Goal: Task Accomplishment & Management: Use online tool/utility

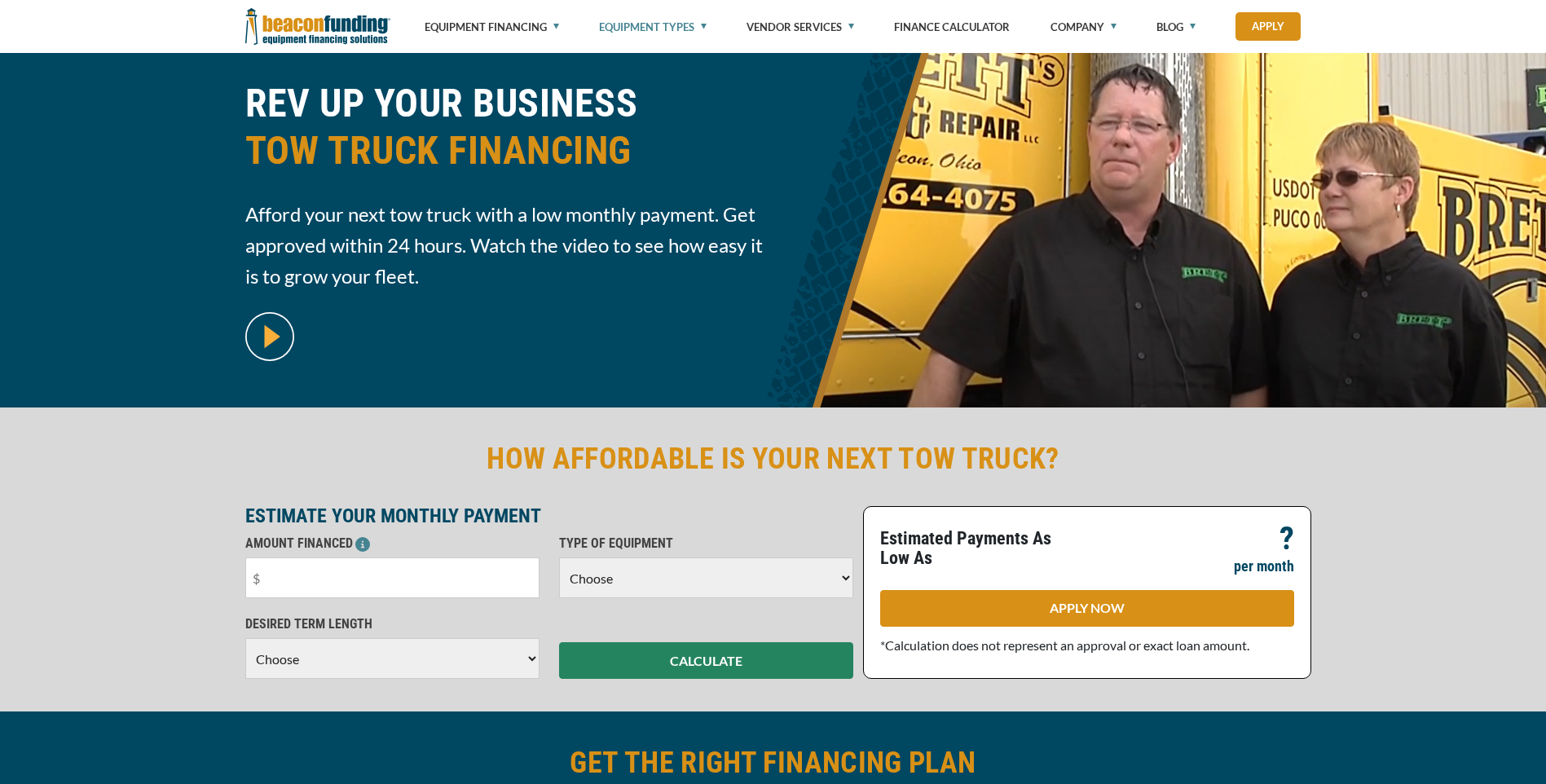
scroll to position [163, 0]
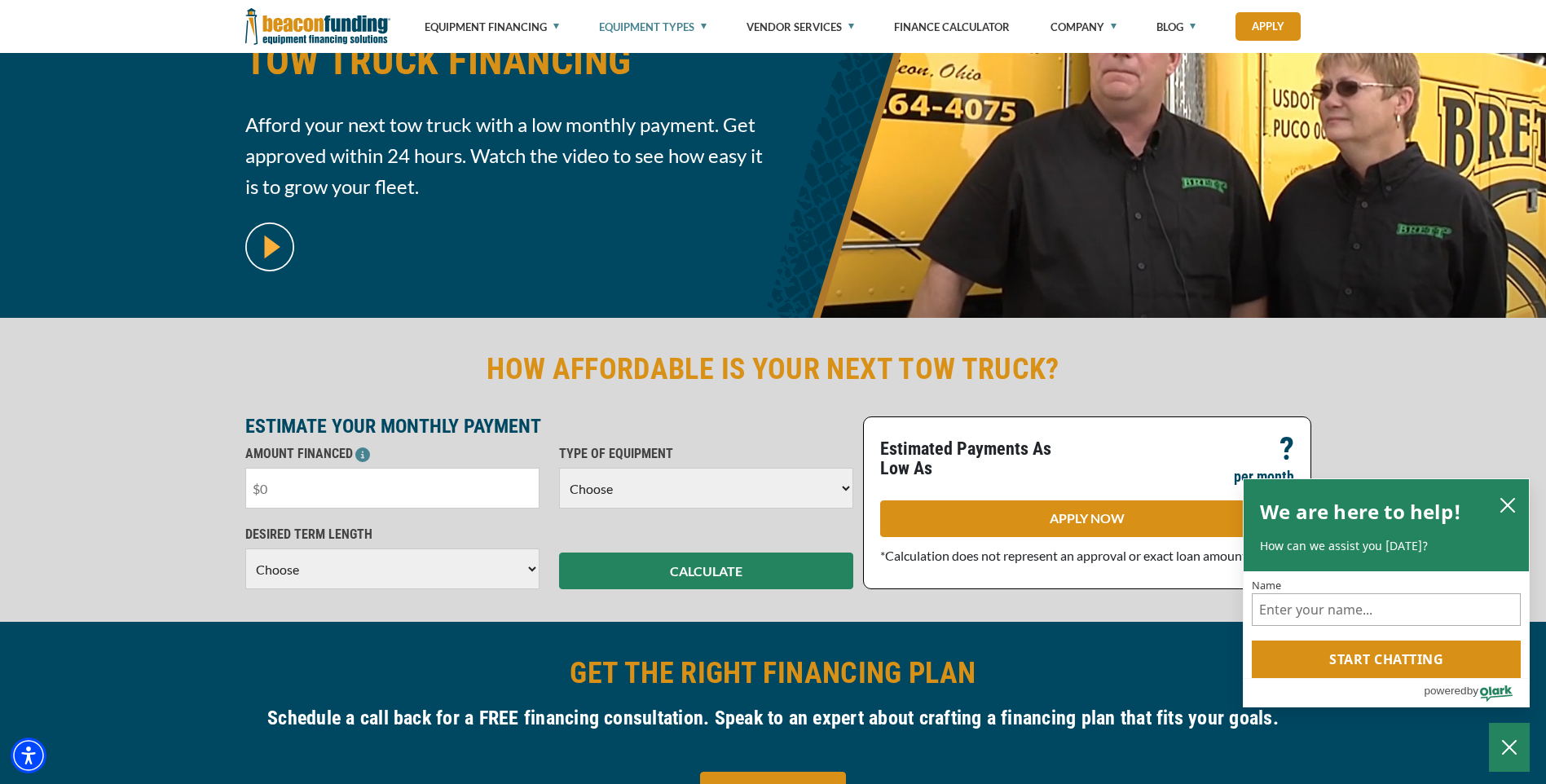
click at [351, 482] on input "text" at bounding box center [392, 489] width 294 height 41
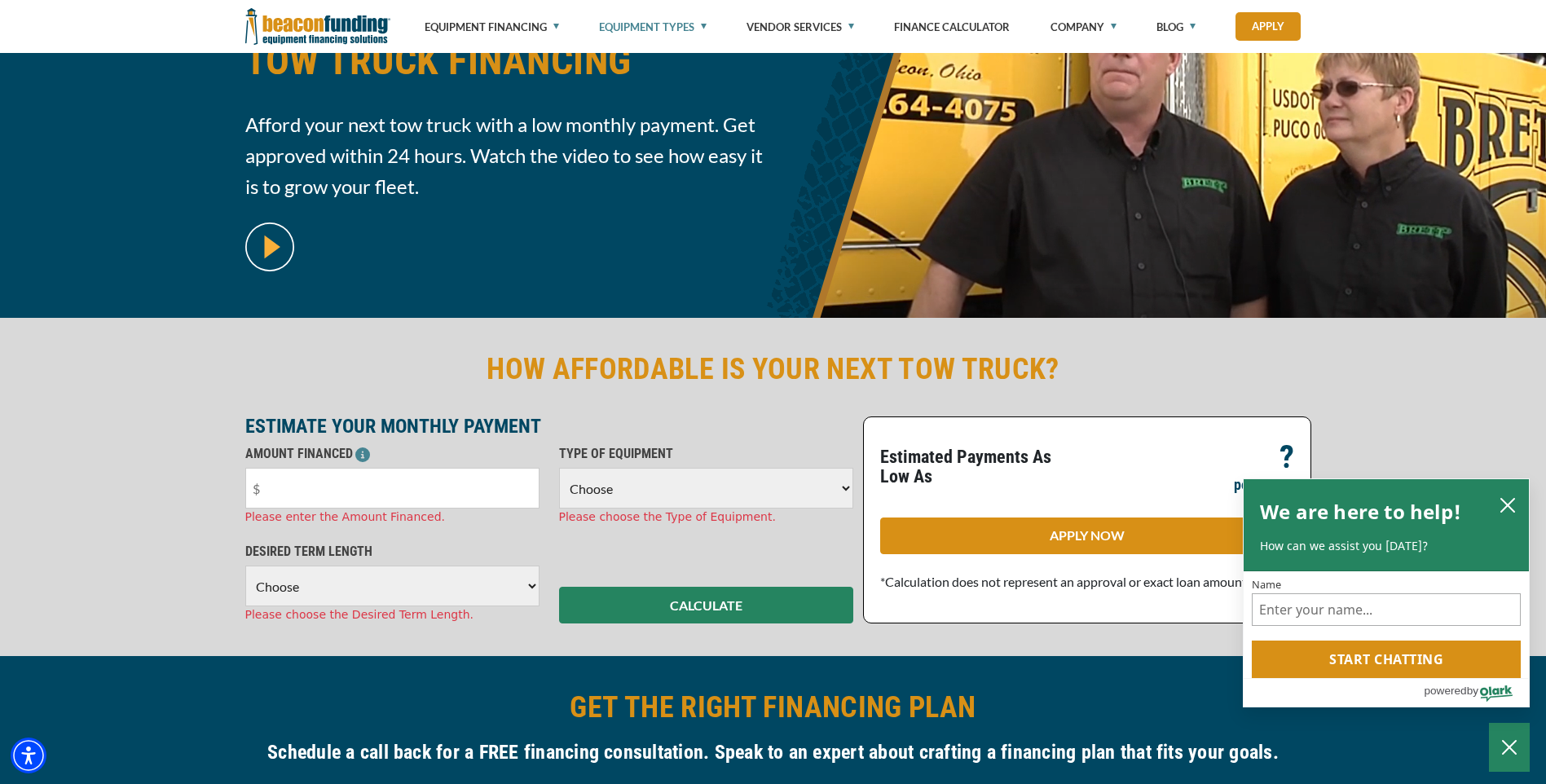
click at [594, 489] on select "Choose Backhoe Boom/Bucket Truck Chipper Commercial Mower Crane DTG/DTF Printin…" at bounding box center [705, 489] width 294 height 41
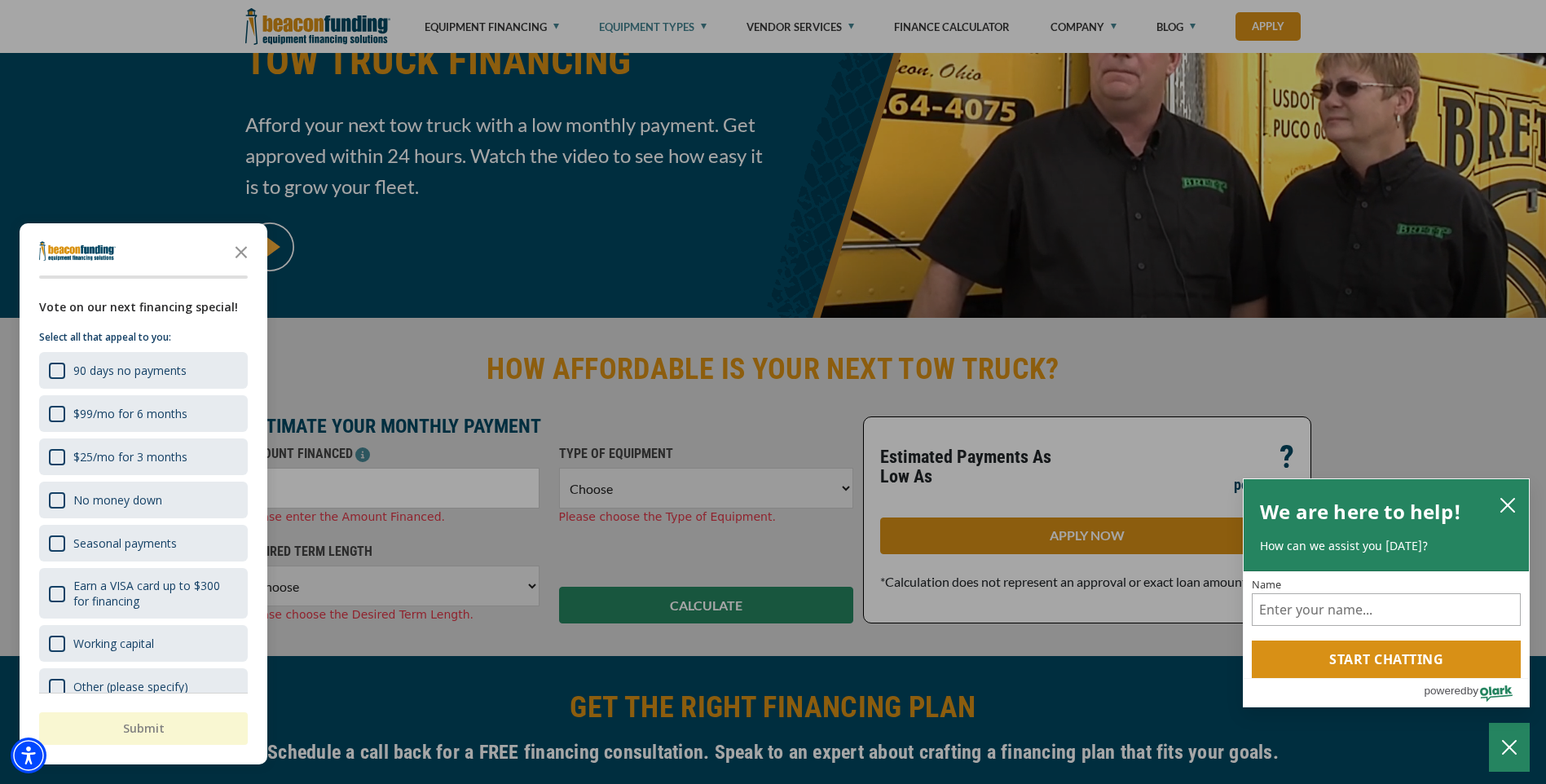
select select "5"
click at [559, 468] on select "Choose Backhoe Boom/Bucket Truck Chipper Commercial Mower Crane DTG/DTF Printin…" at bounding box center [705, 489] width 294 height 41
click at [235, 255] on icon "Close the survey" at bounding box center [241, 251] width 33 height 33
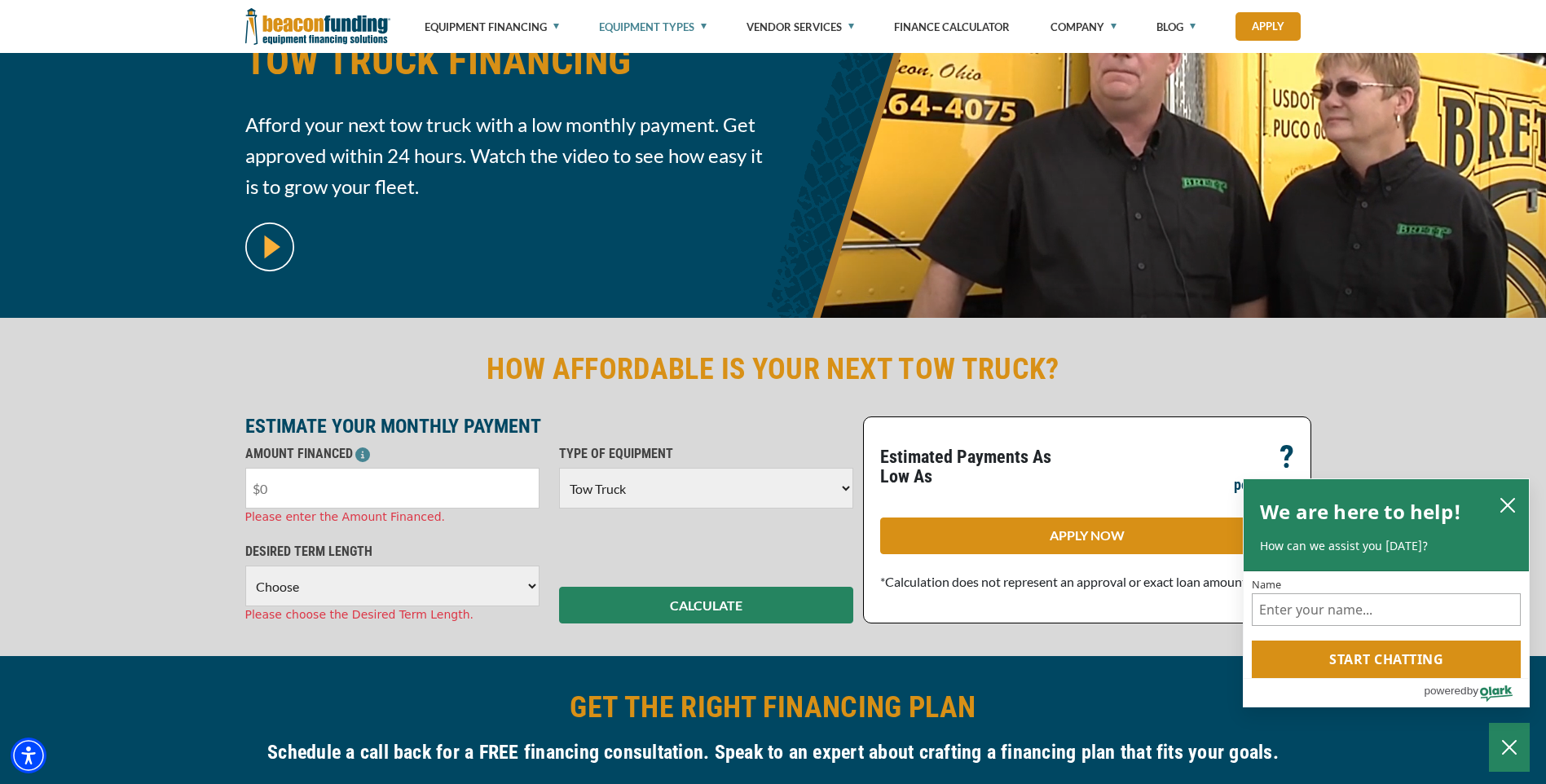
click at [384, 489] on input "text" at bounding box center [392, 489] width 294 height 41
type input "$75,000"
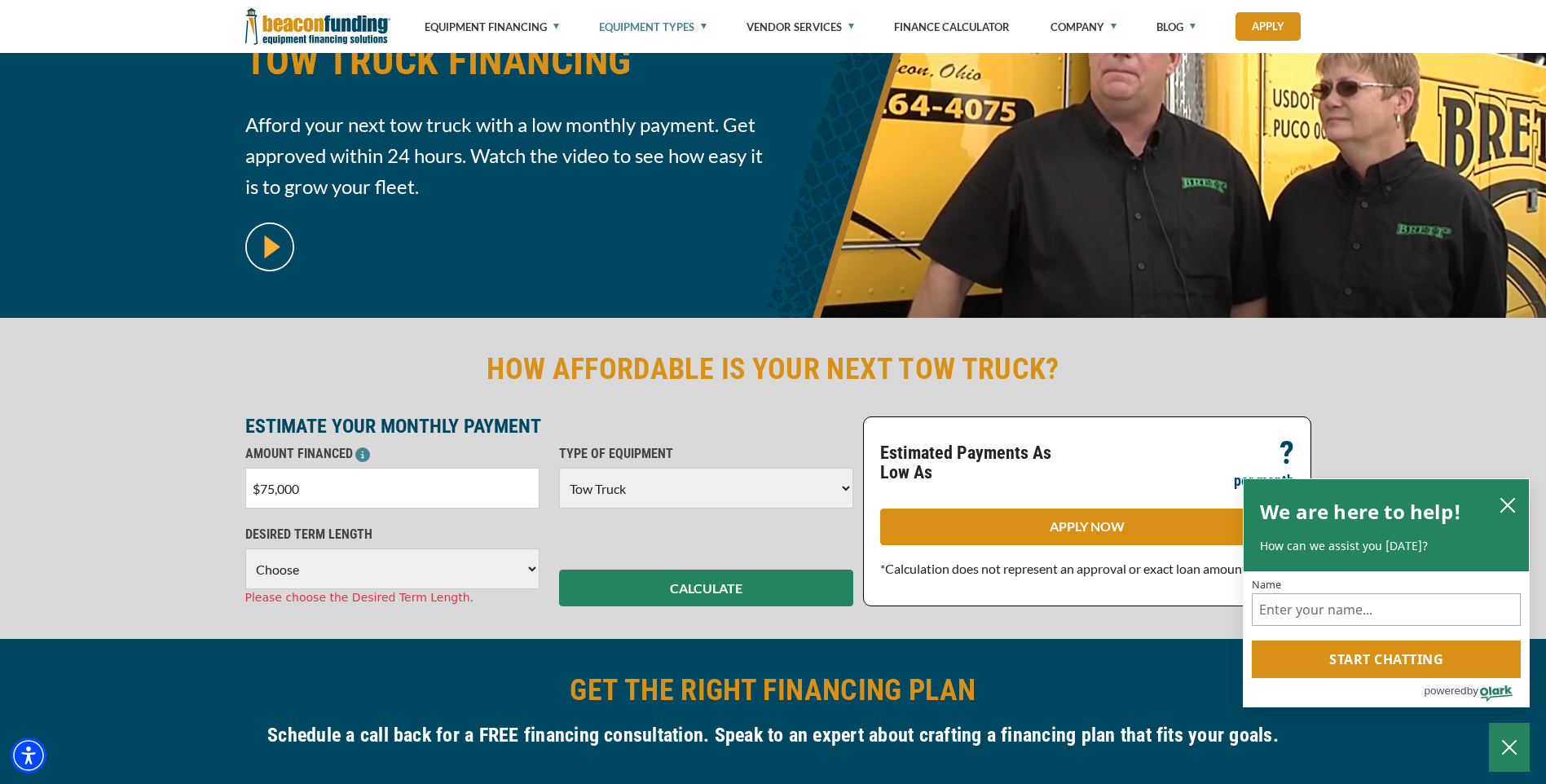
click at [427, 597] on div "DESIRED TERM LENGTH Choose 36 Months 48 Months 60 Months Please choose the Desi…" at bounding box center [392, 566] width 314 height 81
select select "60"
click at [246, 549] on select "Choose 36 Months 48 Months 60 Months" at bounding box center [392, 569] width 294 height 41
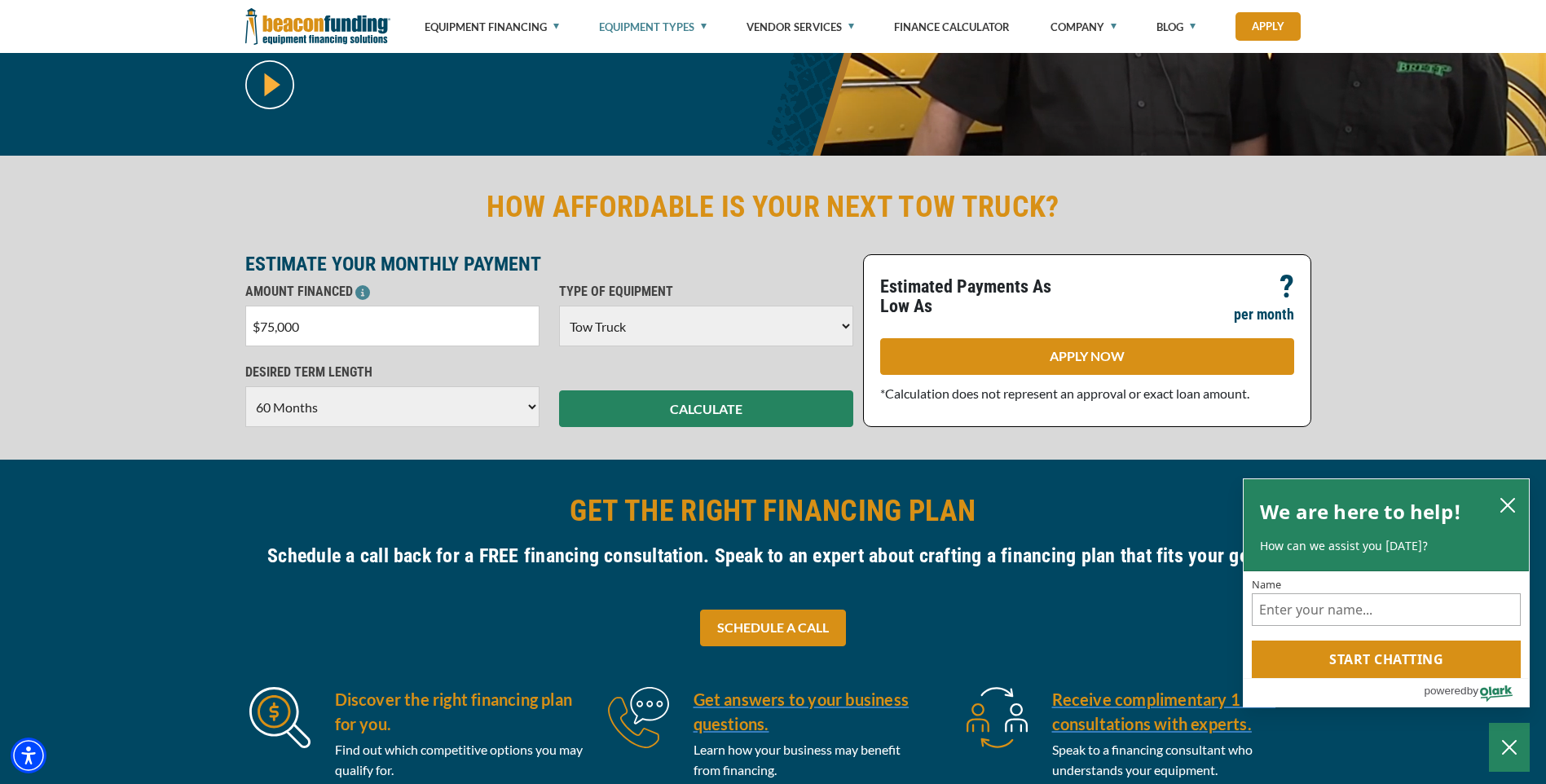
scroll to position [326, 0]
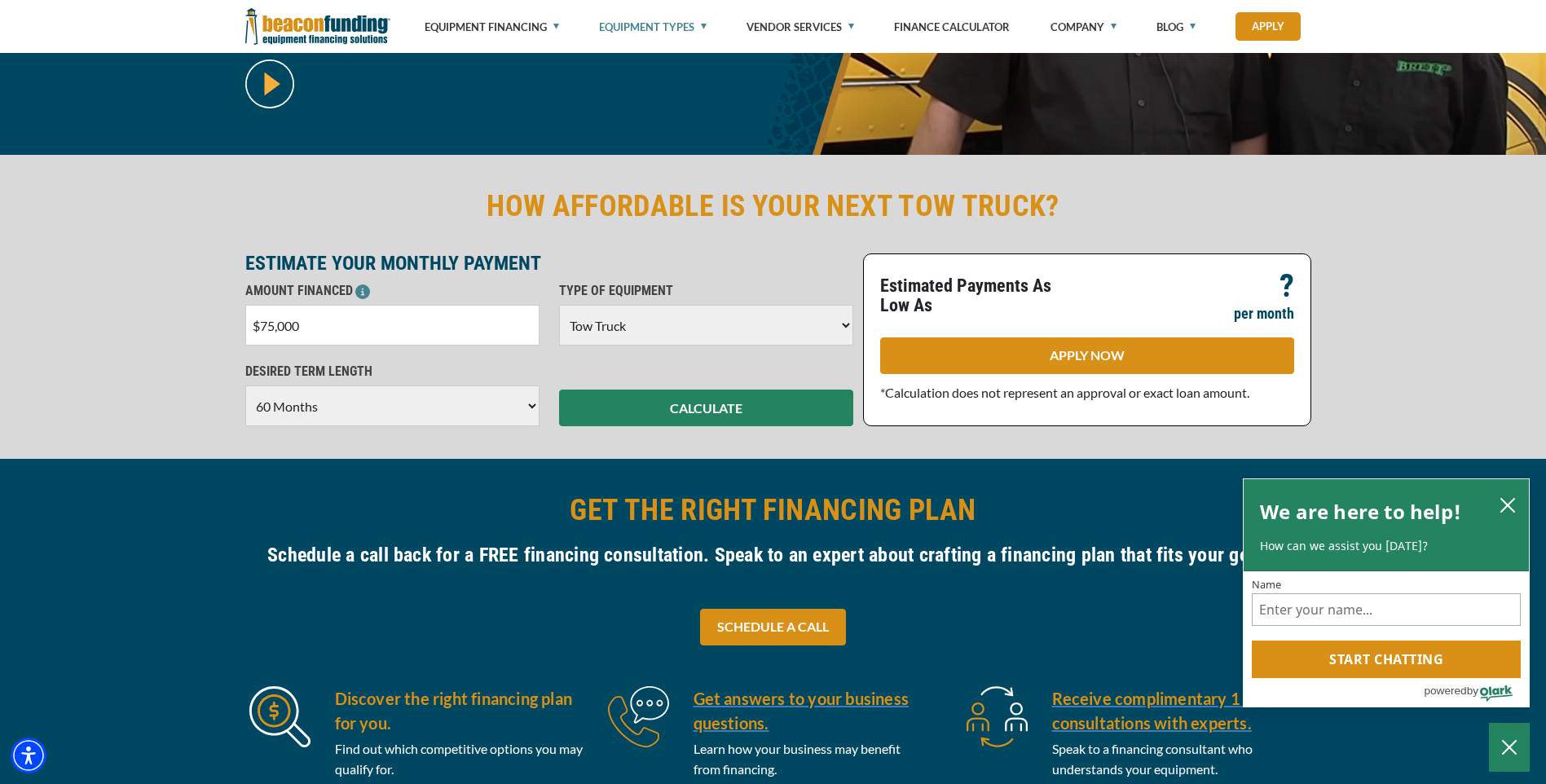
click at [682, 408] on button "CALCULATE" at bounding box center [705, 407] width 294 height 36
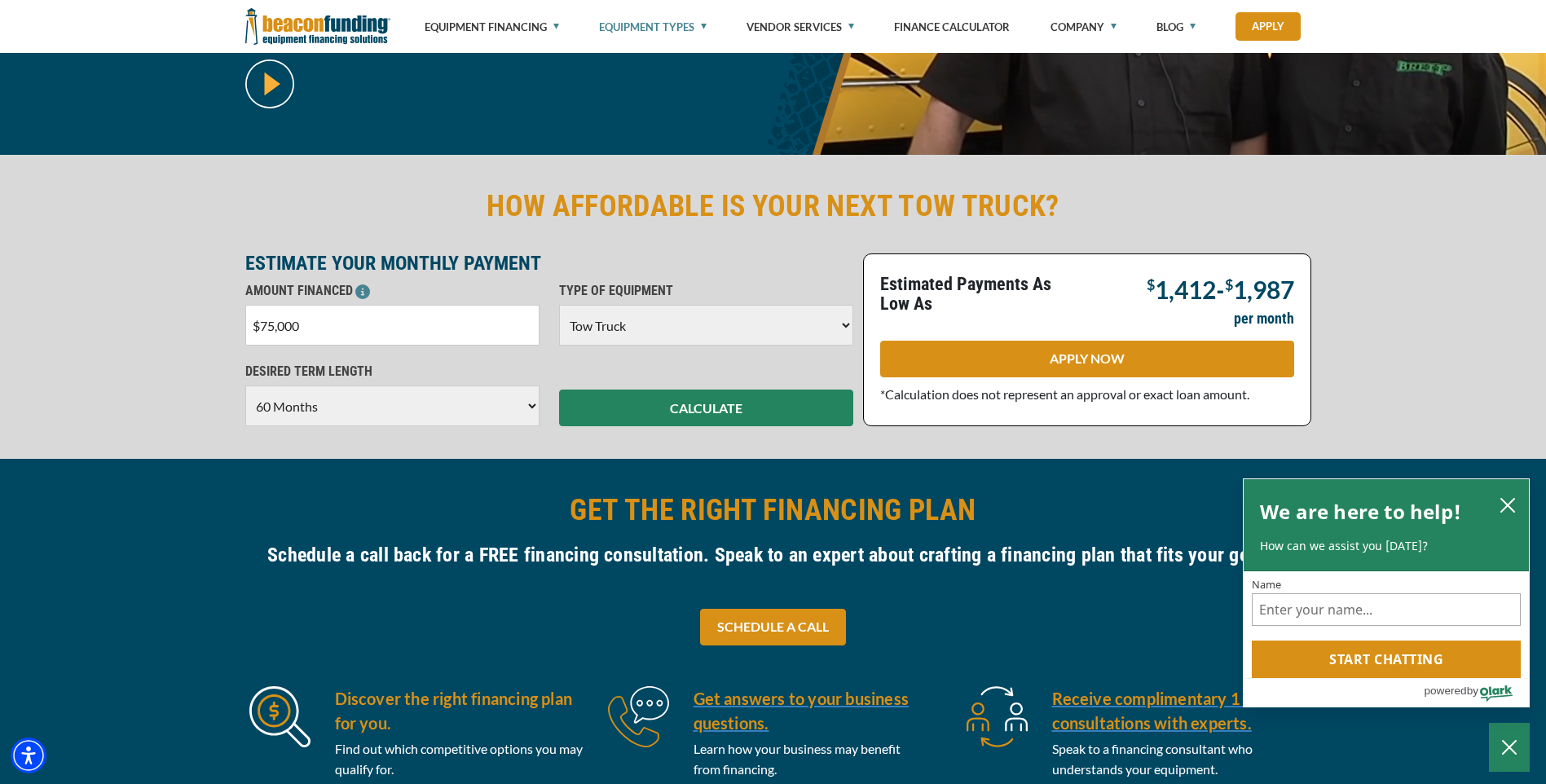
click at [499, 398] on select "Choose 36 Months 48 Months 60 Months" at bounding box center [392, 406] width 294 height 41
